Goal: Navigation & Orientation: Find specific page/section

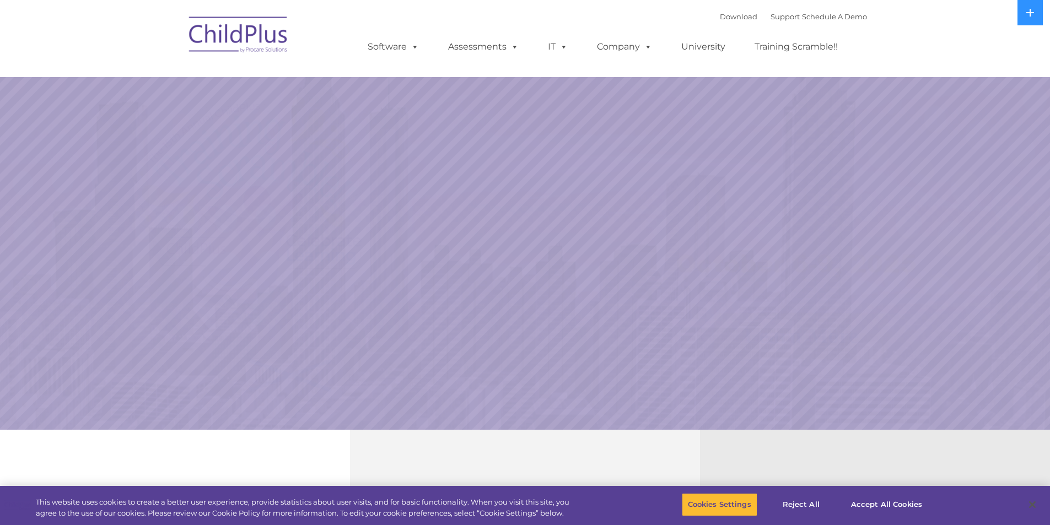
select select "MEDIUM"
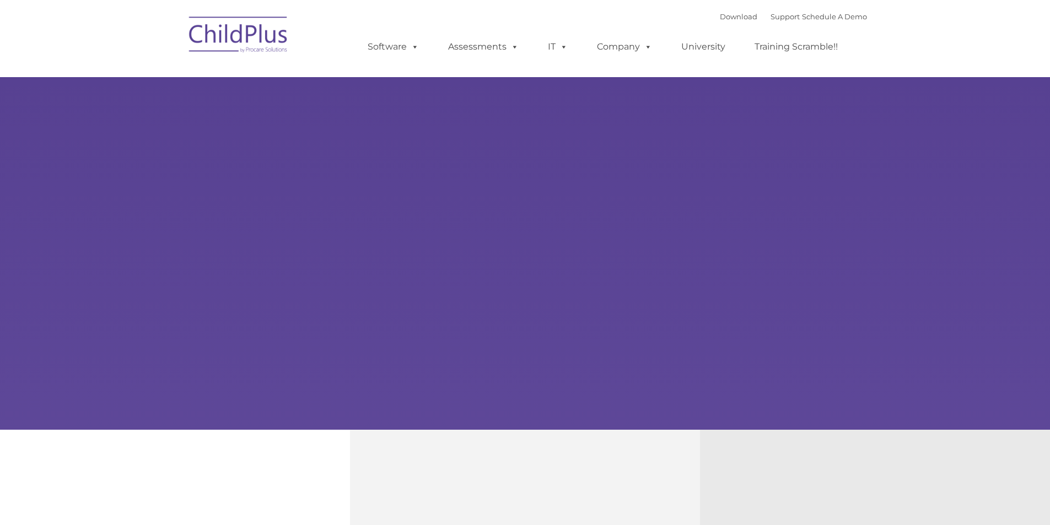
type input ""
select select "MEDIUM"
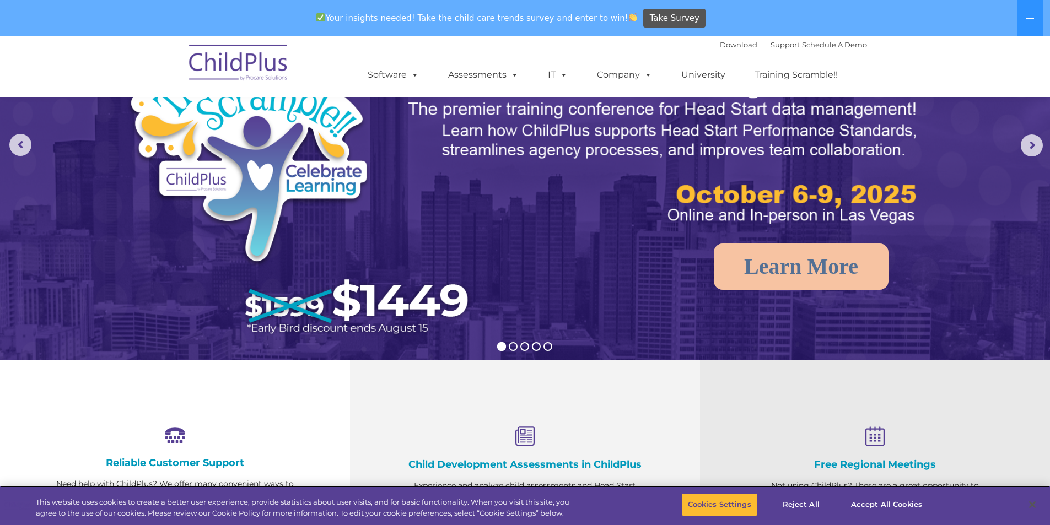
scroll to position [110, 0]
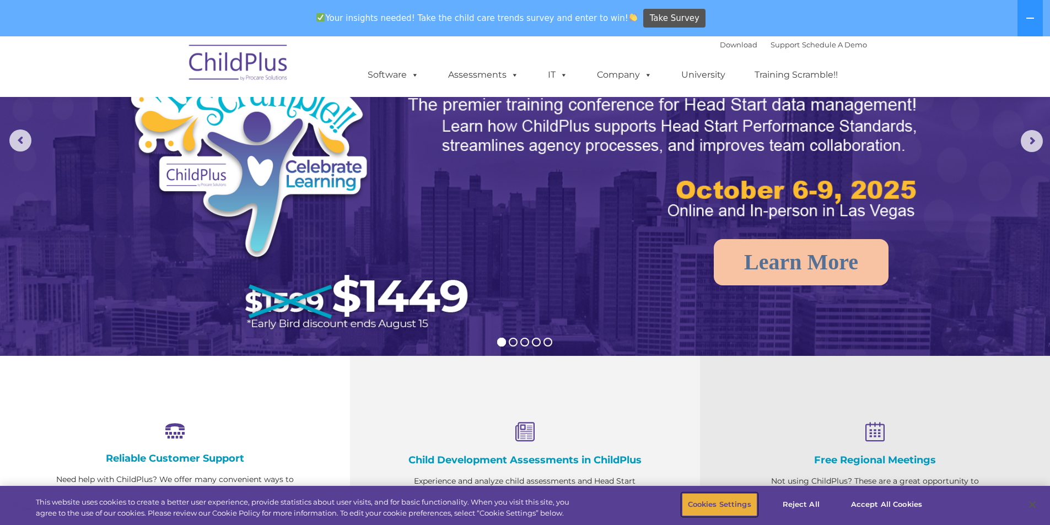
drag, startPoint x: 724, startPoint y: 507, endPoint x: 936, endPoint y: 501, distance: 211.8
click at [942, 501] on div "Cookies Settings Reject All Accept All Cookies" at bounding box center [809, 505] width 462 height 39
drag, startPoint x: 906, startPoint y: 501, endPoint x: 870, endPoint y: 487, distance: 38.9
click at [906, 501] on button "Accept All Cookies" at bounding box center [886, 504] width 83 height 23
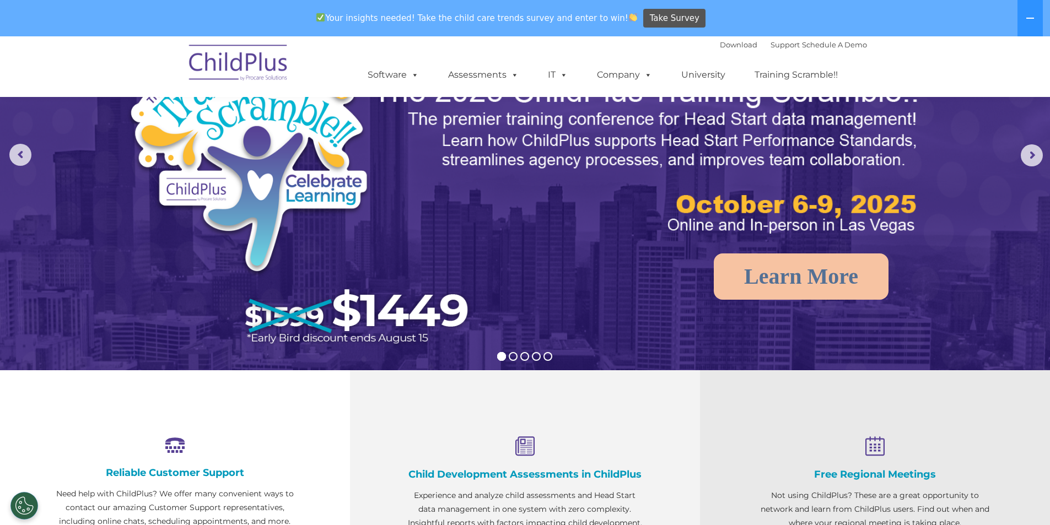
scroll to position [0, 0]
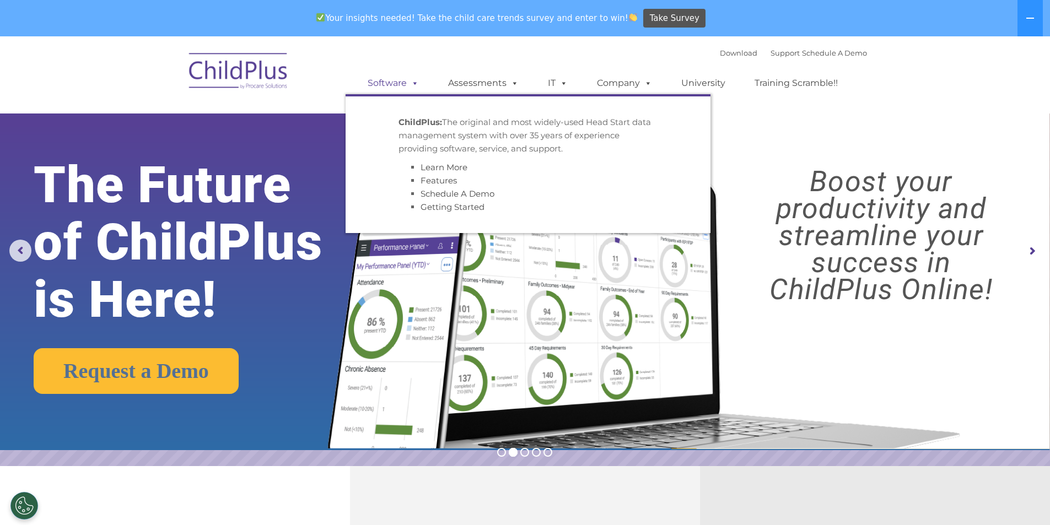
click at [377, 89] on link "Software" at bounding box center [393, 83] width 73 height 22
